Goal: Task Accomplishment & Management: Use online tool/utility

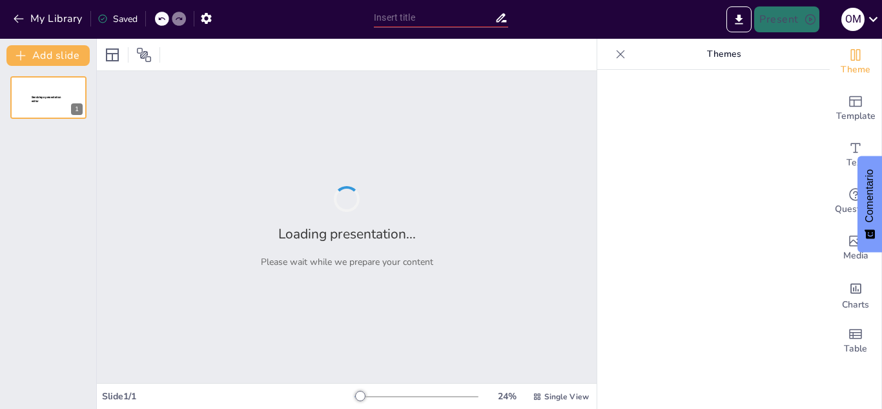
type input "El padre de la psicología experimental"
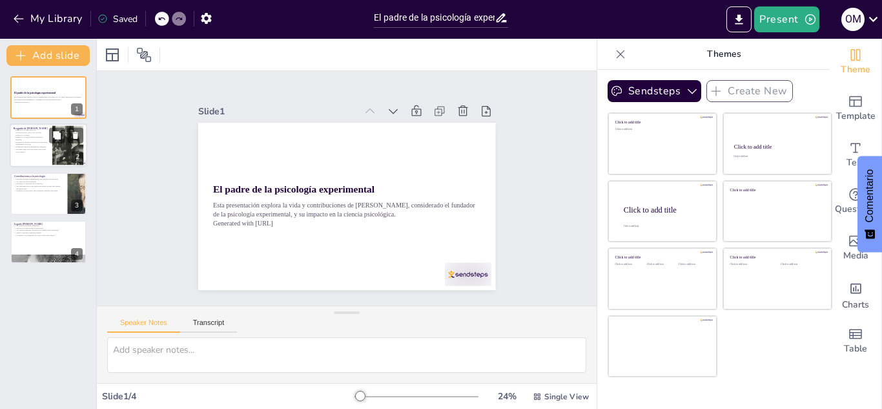
click at [59, 150] on div at bounding box center [68, 145] width 70 height 39
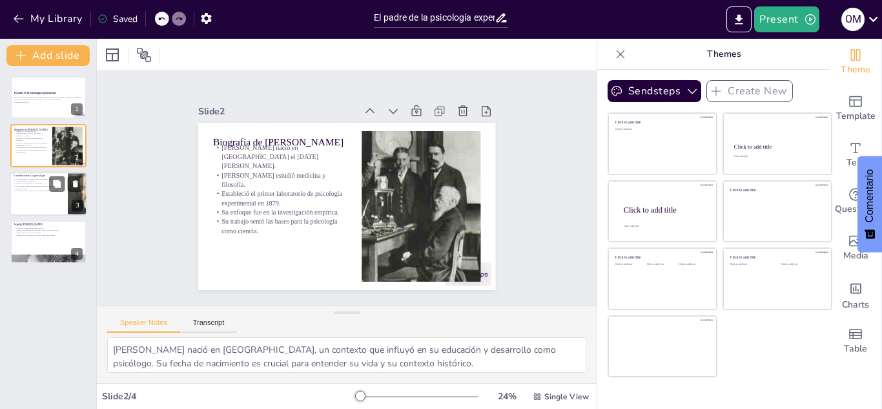
click at [54, 199] on div at bounding box center [48, 194] width 77 height 44
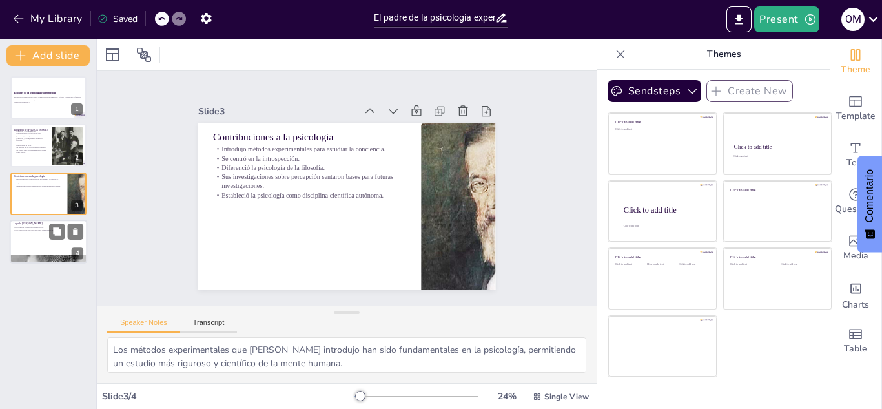
click at [39, 247] on div at bounding box center [48, 241] width 77 height 44
type textarea "El legado [PERSON_NAME] es un testimonio de su impacto en la psicología, afecta…"
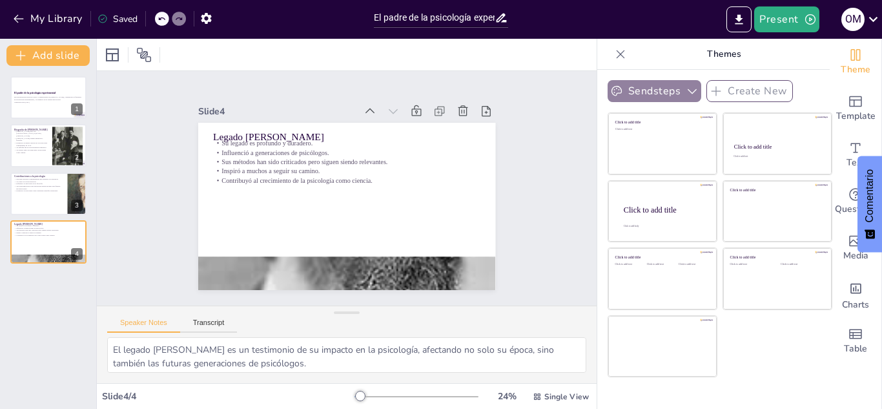
click at [686, 90] on icon "button" at bounding box center [692, 91] width 13 height 13
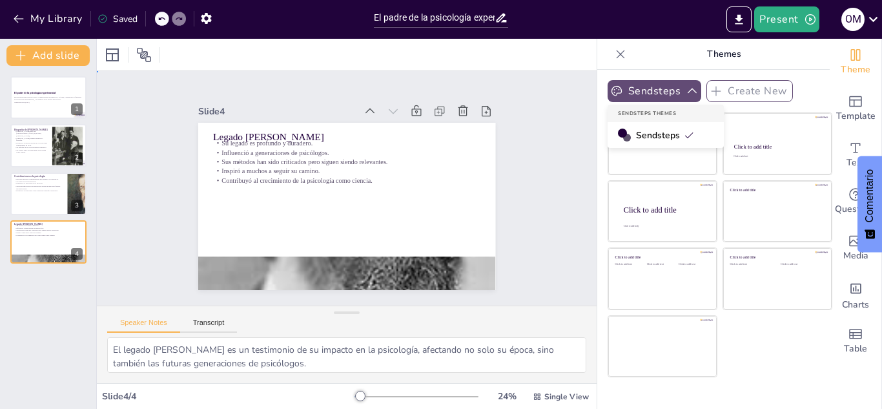
click at [500, 222] on div "Slide 1 El padre de la psicología experimental Esta presentación explora la vid…" at bounding box center [346, 188] width 361 height 422
click at [31, 105] on div at bounding box center [48, 98] width 77 height 44
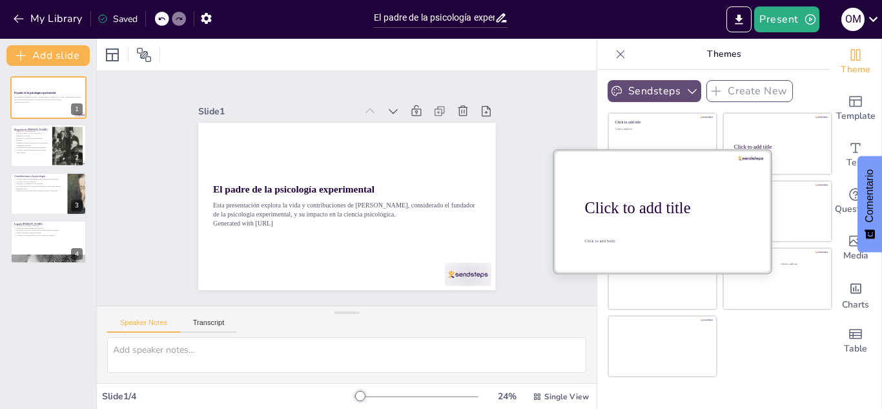
click at [667, 219] on div at bounding box center [662, 211] width 217 height 122
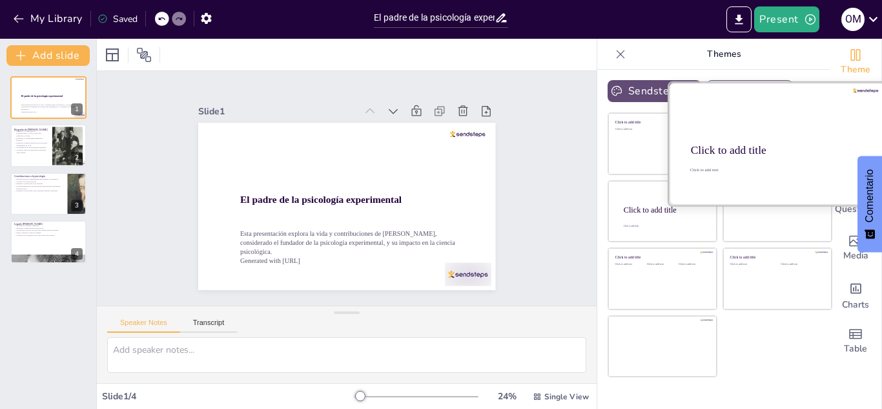
click at [755, 144] on div "Click to add title" at bounding box center [776, 150] width 171 height 13
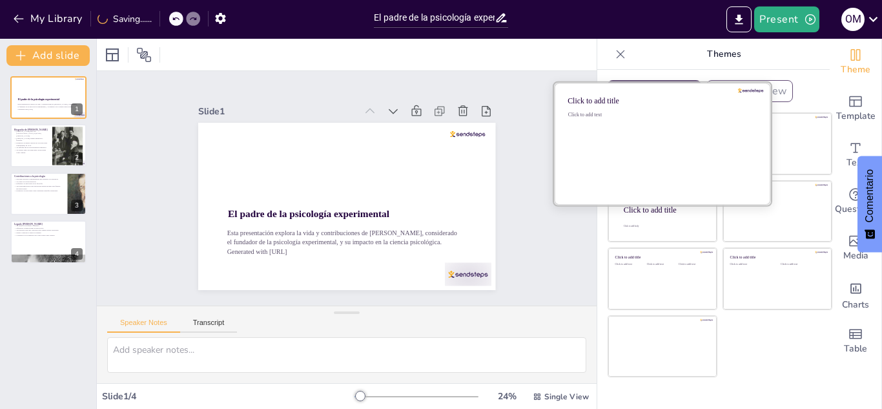
click at [655, 115] on div "Click to add text" at bounding box center [660, 115] width 185 height 6
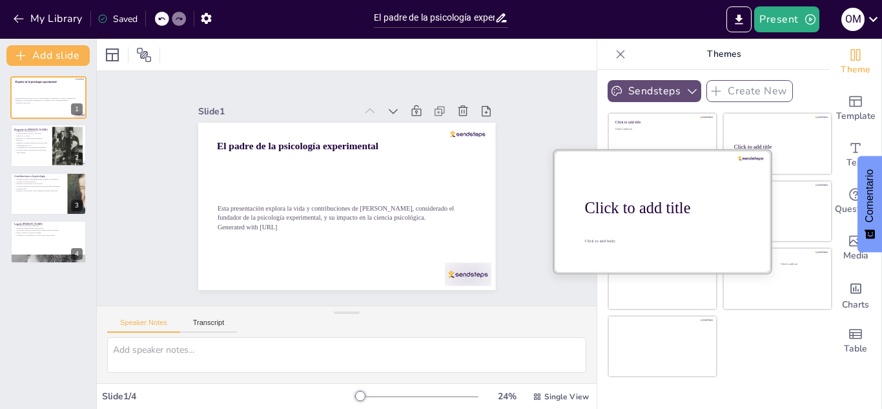
click at [658, 210] on div "Click to add title" at bounding box center [667, 208] width 165 height 18
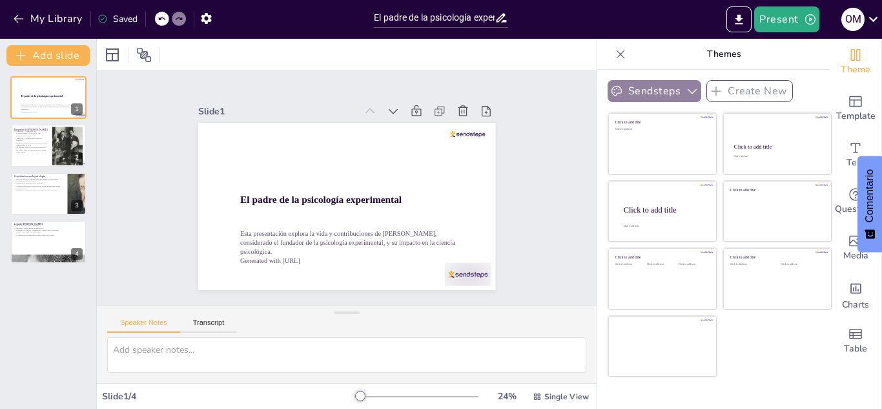
click at [687, 94] on icon "button" at bounding box center [692, 91] width 13 height 13
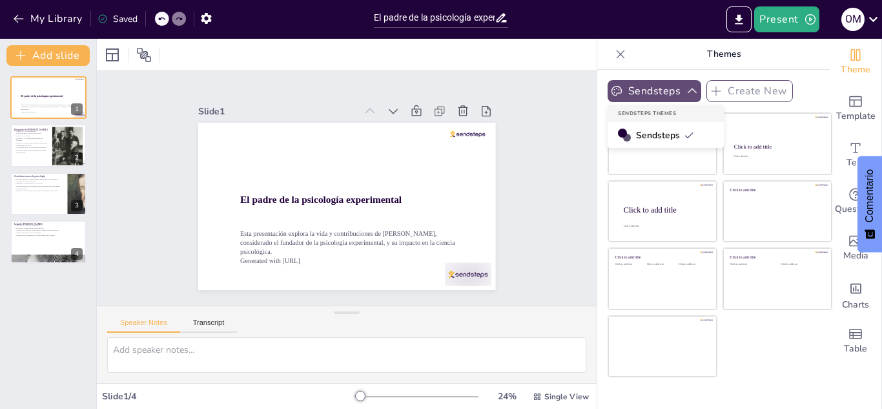
click at [647, 132] on span "Sendsteps" at bounding box center [665, 135] width 58 height 12
click at [532, 153] on div "Slide 1 El padre de la psicología experimental Esta presentación explora la vid…" at bounding box center [347, 188] width 542 height 484
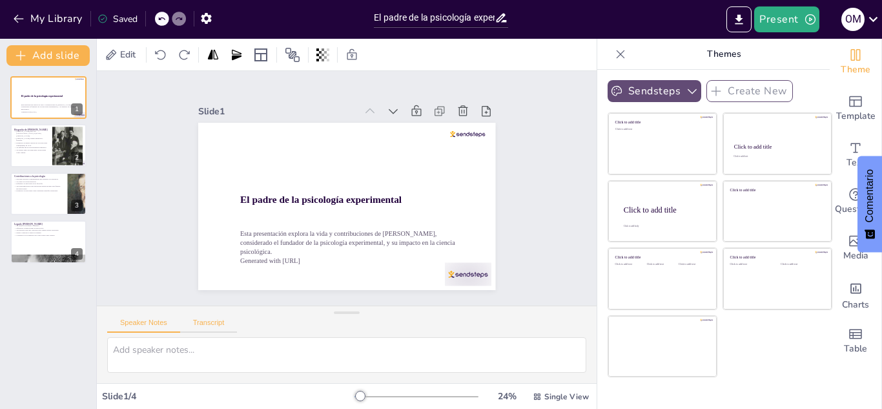
click at [187, 320] on button "Transcript" at bounding box center [208, 325] width 57 height 14
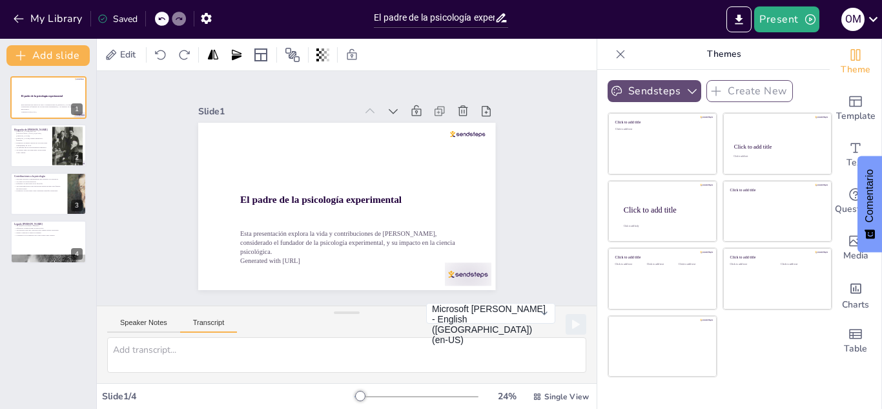
click at [187, 320] on button "Transcript" at bounding box center [208, 325] width 57 height 14
click at [257, 59] on icon at bounding box center [260, 54] width 15 height 15
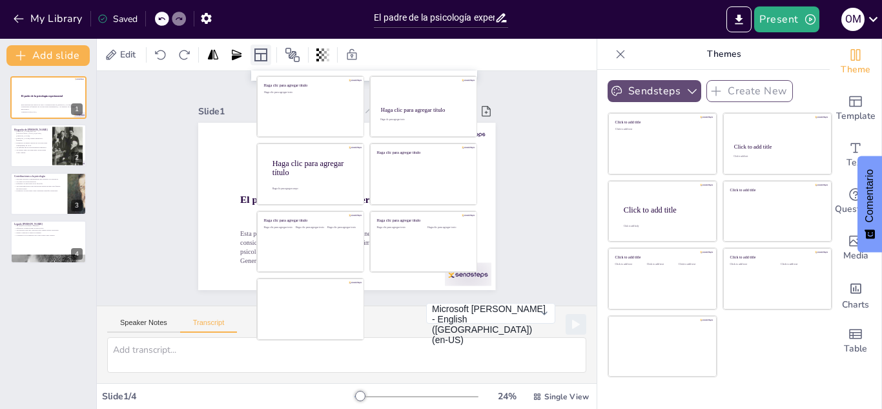
click at [257, 59] on icon at bounding box center [260, 54] width 15 height 15
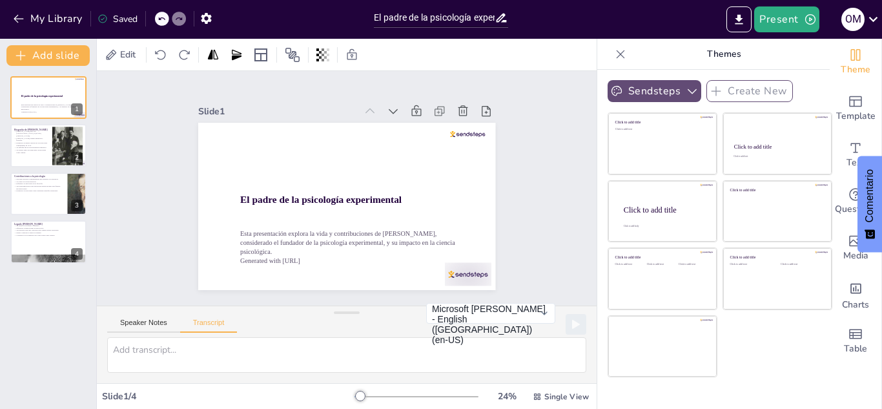
click at [614, 50] on icon at bounding box center [620, 54] width 13 height 13
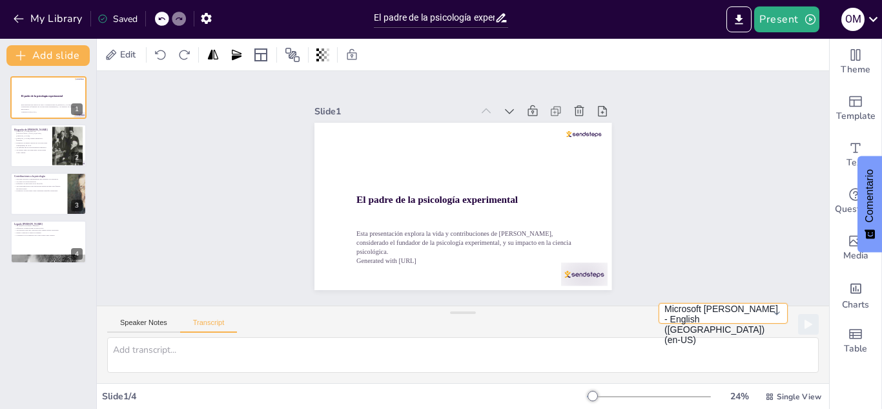
click at [756, 323] on button "Microsoft [PERSON_NAME] - English ([GEOGRAPHIC_DATA]) (en-US)" at bounding box center [722, 313] width 129 height 21
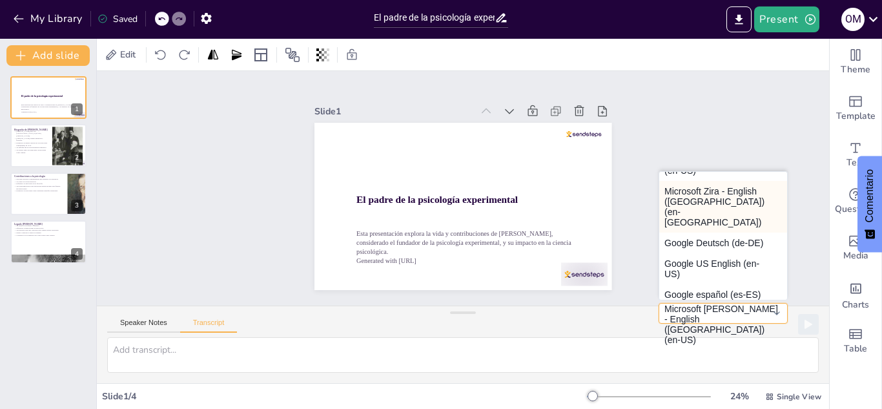
scroll to position [110, 0]
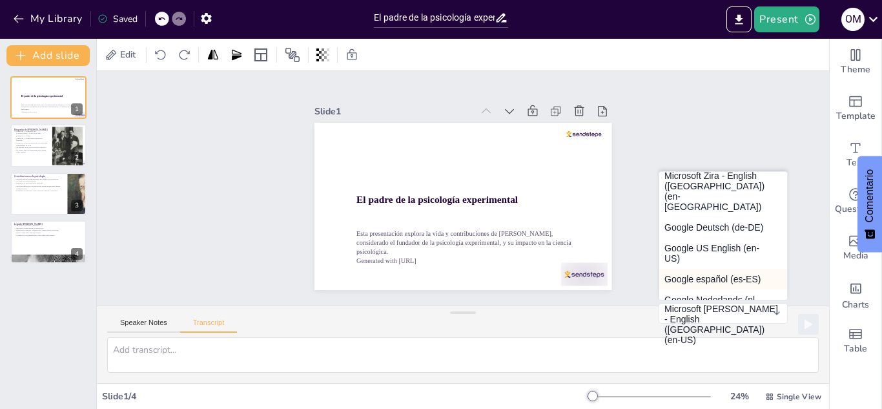
click at [700, 269] on button "Google español (es-ES)" at bounding box center [723, 279] width 128 height 21
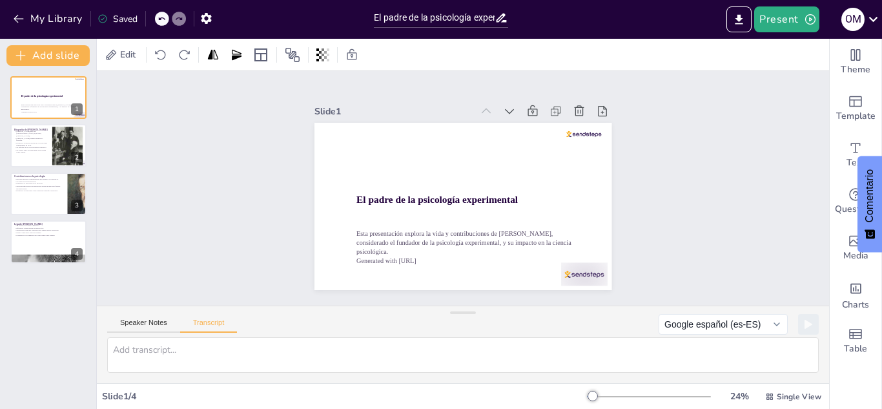
click at [694, 245] on div "Slide 1 El padre de la psicología experimental Esta presentación explora la vid…" at bounding box center [462, 188] width 701 height 664
click at [787, 11] on button "Present" at bounding box center [786, 19] width 65 height 26
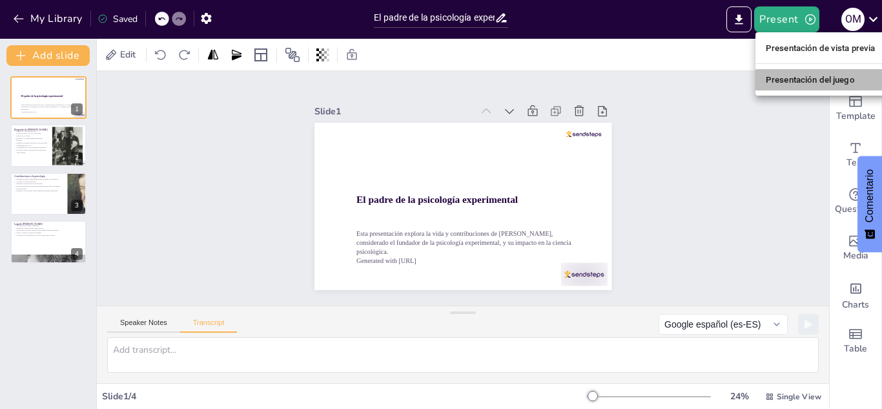
click at [802, 72] on li "Presentación del juego" at bounding box center [820, 79] width 130 height 21
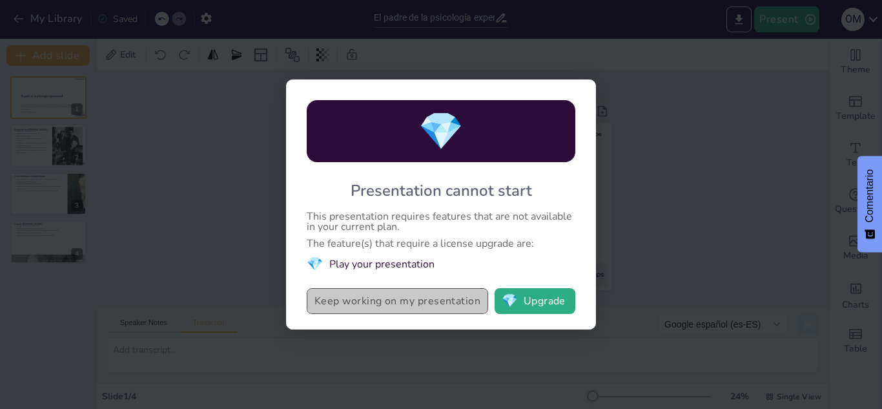
click at [435, 296] on button "Keep working on my presentation" at bounding box center [397, 301] width 181 height 26
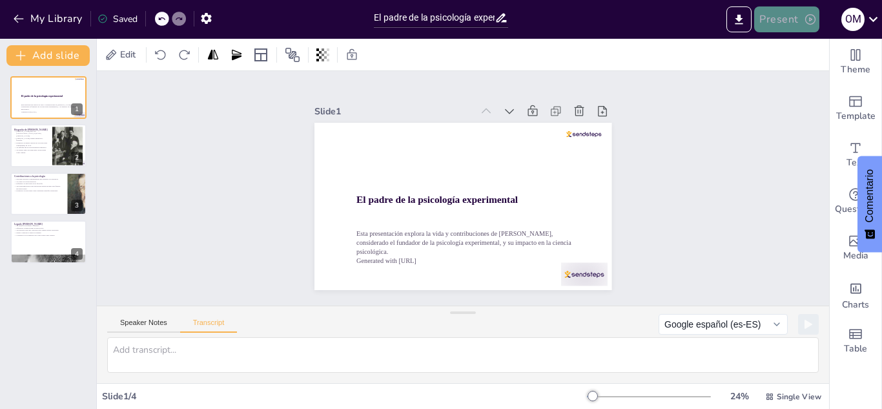
click at [773, 26] on button "Present" at bounding box center [786, 19] width 65 height 26
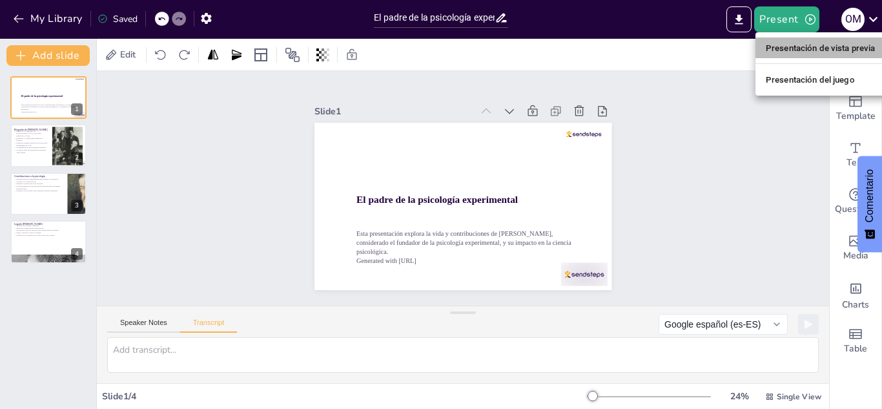
click at [790, 40] on li "Presentación de vista previa" at bounding box center [820, 47] width 130 height 21
